Goal: Complete application form: Complete application form

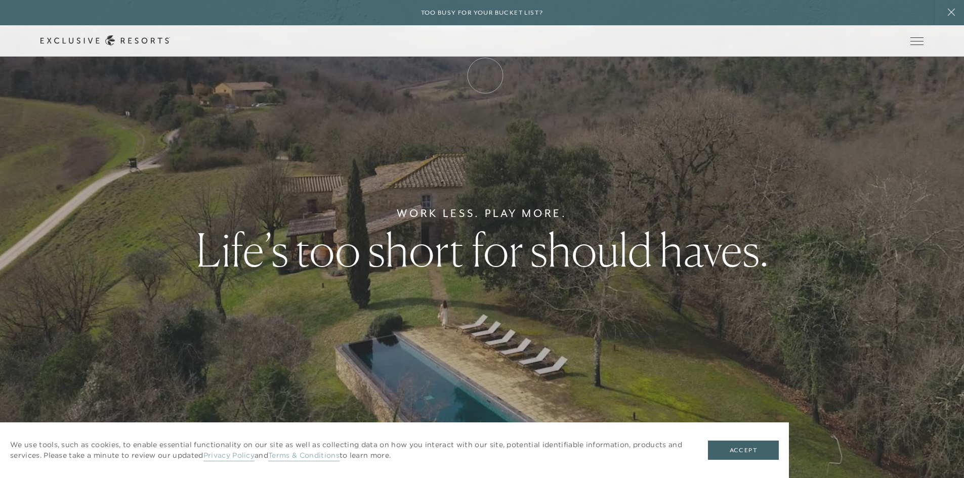
click at [0, 0] on link "Membership" at bounding box center [0, 0] width 0 height 0
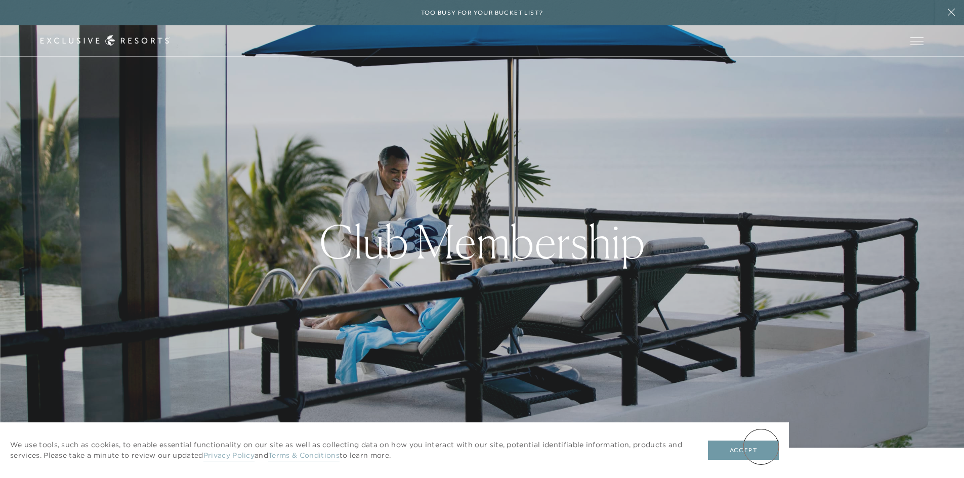
click at [761, 447] on button "Accept" at bounding box center [743, 450] width 71 height 19
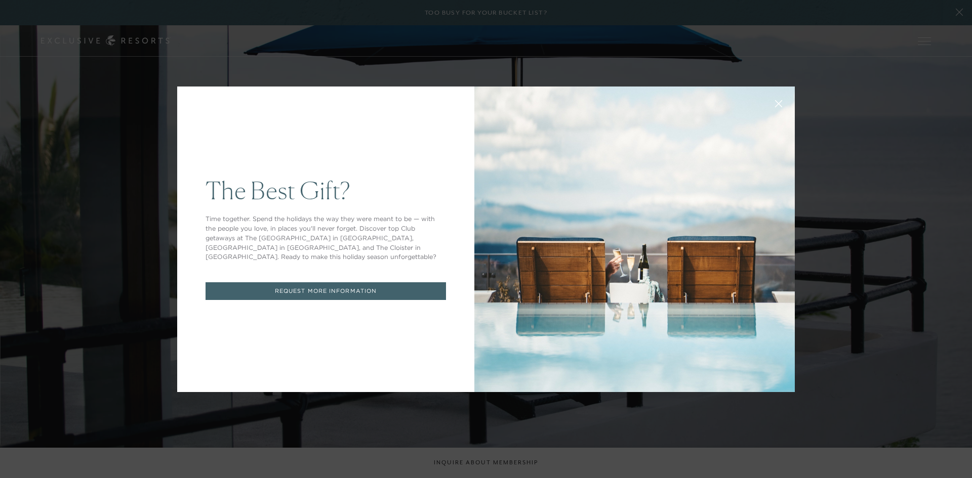
click at [780, 103] on button at bounding box center [778, 103] width 24 height 24
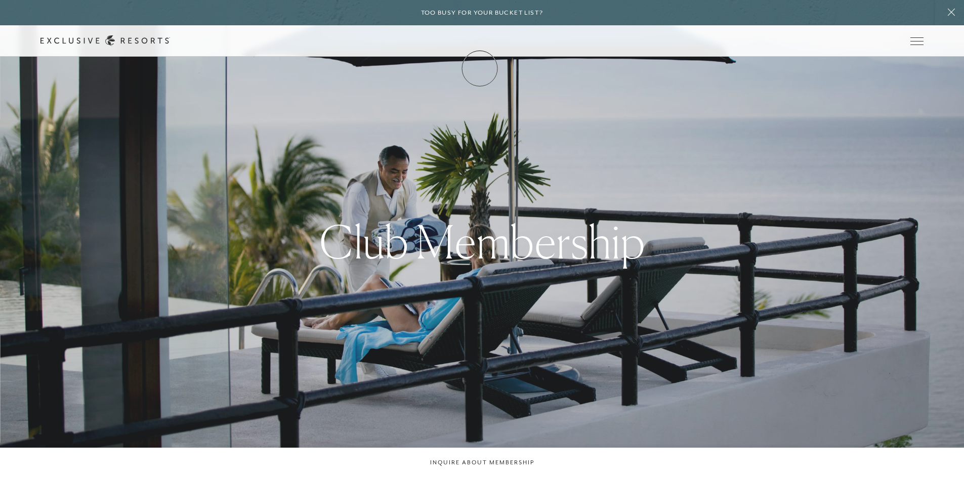
click at [0, 0] on link "Membership" at bounding box center [0, 0] width 0 height 0
click at [0, 0] on link "Get Started" at bounding box center [0, 0] width 0 height 0
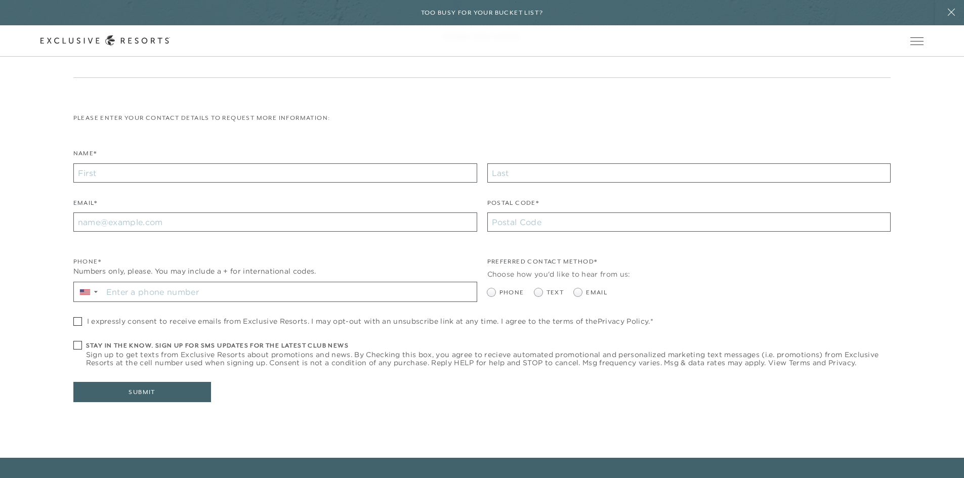
scroll to position [202, 0]
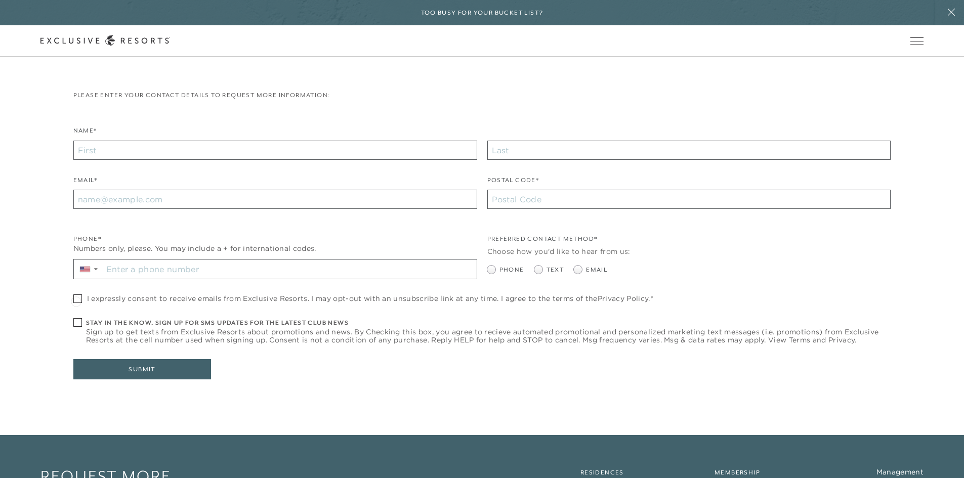
click at [76, 301] on span at bounding box center [77, 299] width 9 height 9
checkbox input "true"
click at [133, 269] on input "Stay in the know. Sign up for sms updates for the latest club news Sign up to g…" at bounding box center [290, 269] width 374 height 19
type input "[PHONE_NUMBER]"
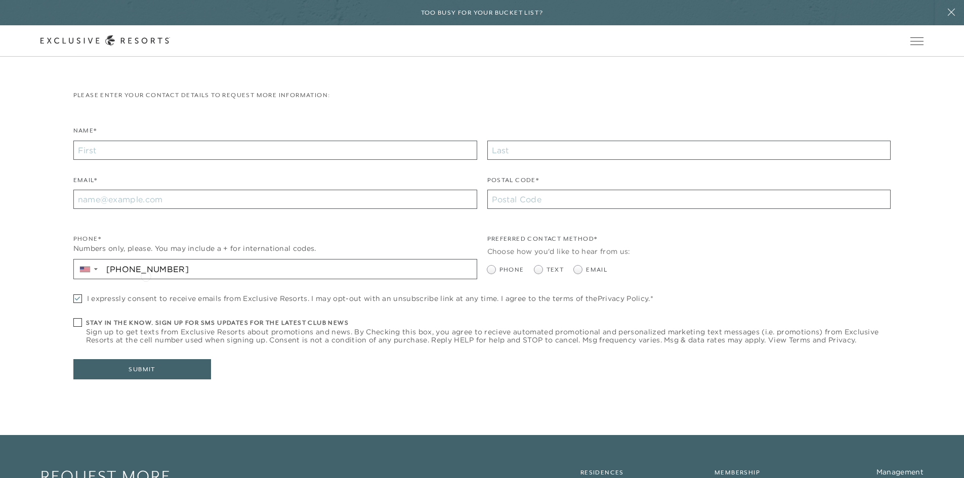
type input "[PERSON_NAME]"
type input "Marciano"
type input "[EMAIL_ADDRESS][DOMAIN_NAME]"
type input "78633"
click at [575, 271] on span at bounding box center [578, 270] width 8 height 8
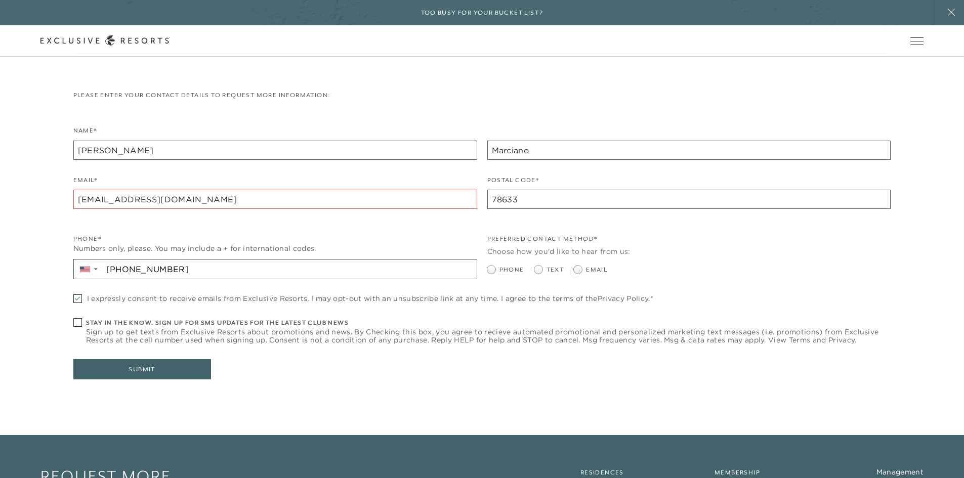
radio input "true"
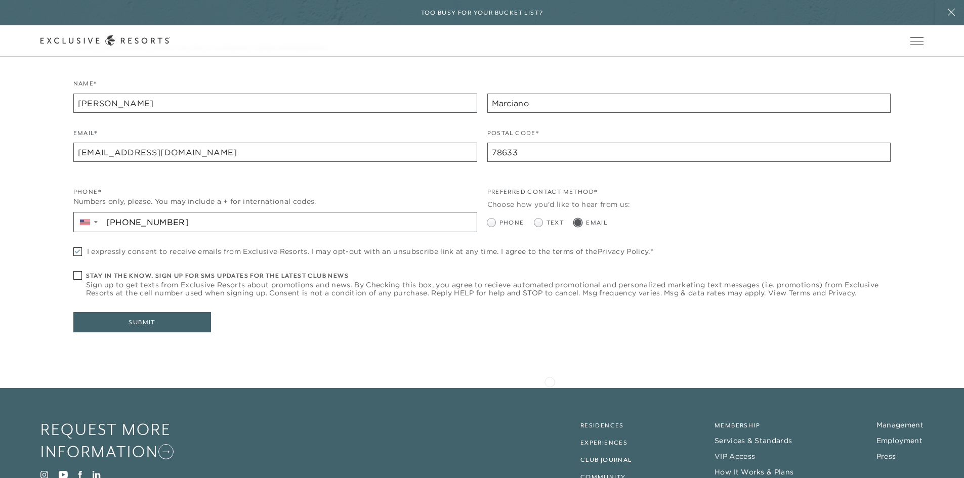
scroll to position [333, 0]
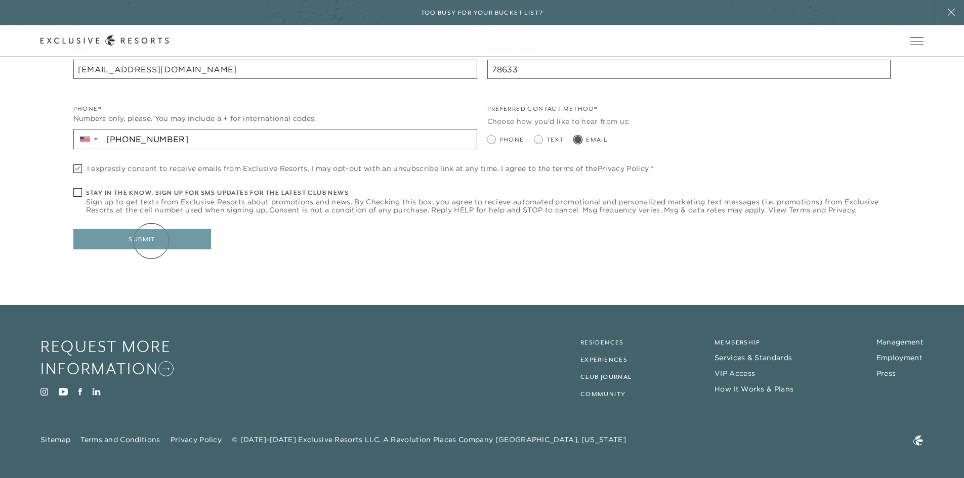
click at [151, 241] on button "Submit" at bounding box center [142, 239] width 138 height 20
